Goal: Navigation & Orientation: Go to known website

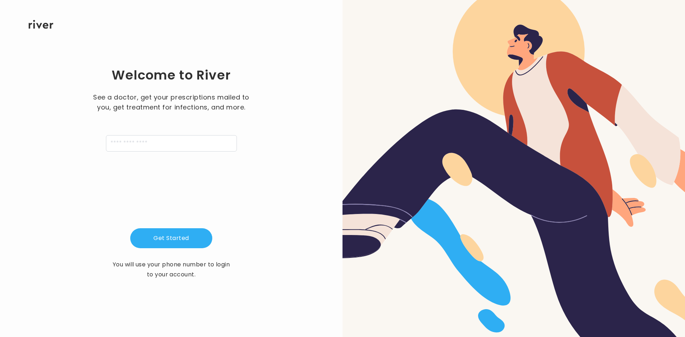
click at [268, 218] on div "Welcome to River See a doctor, get your prescriptions mailed to you, get treatm…" at bounding box center [171, 173] width 320 height 288
